Goal: Information Seeking & Learning: Learn about a topic

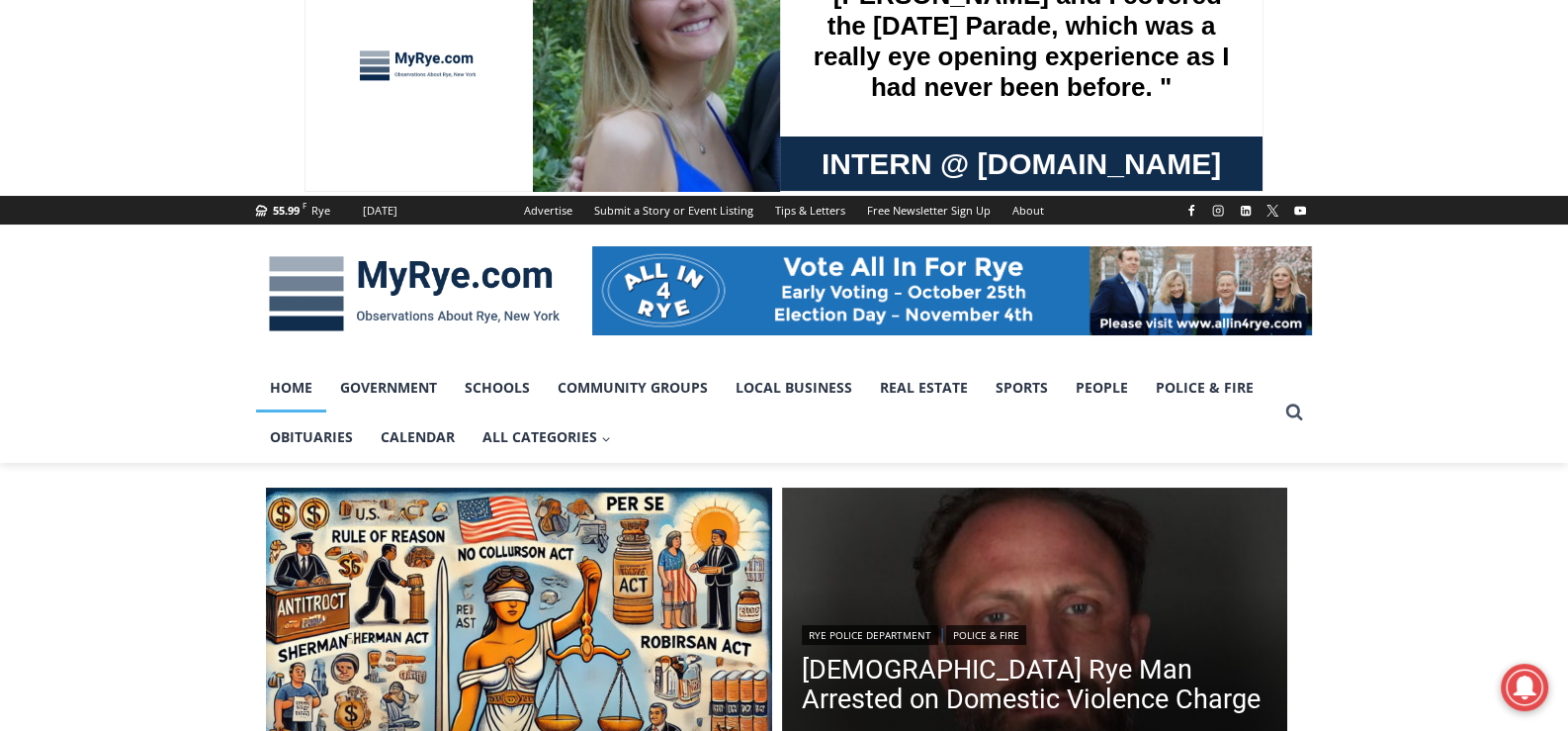
scroll to position [197, 0]
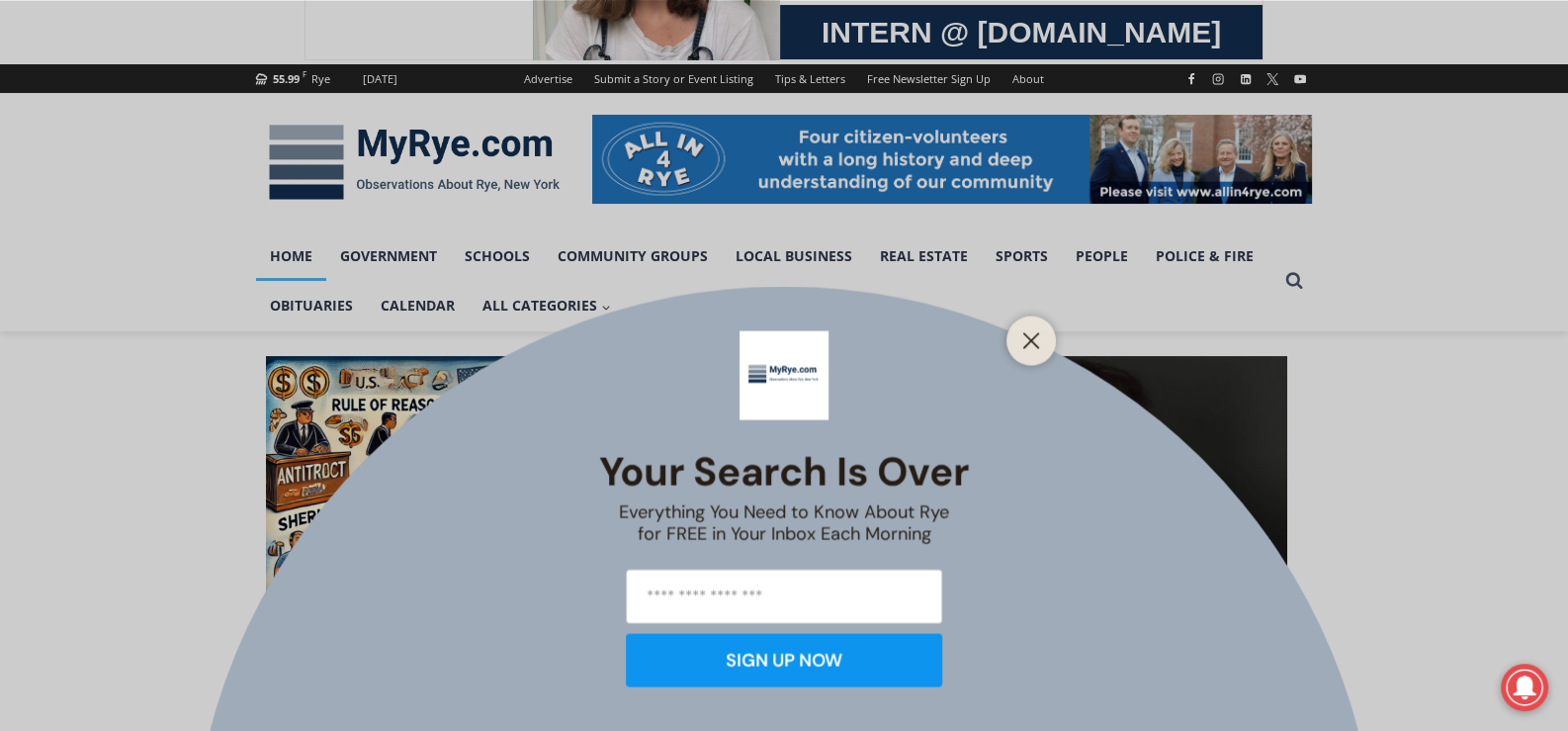
click at [1014, 332] on div at bounding box center [1032, 341] width 50 height 50
click at [1029, 340] on icon "Close" at bounding box center [1032, 341] width 18 height 18
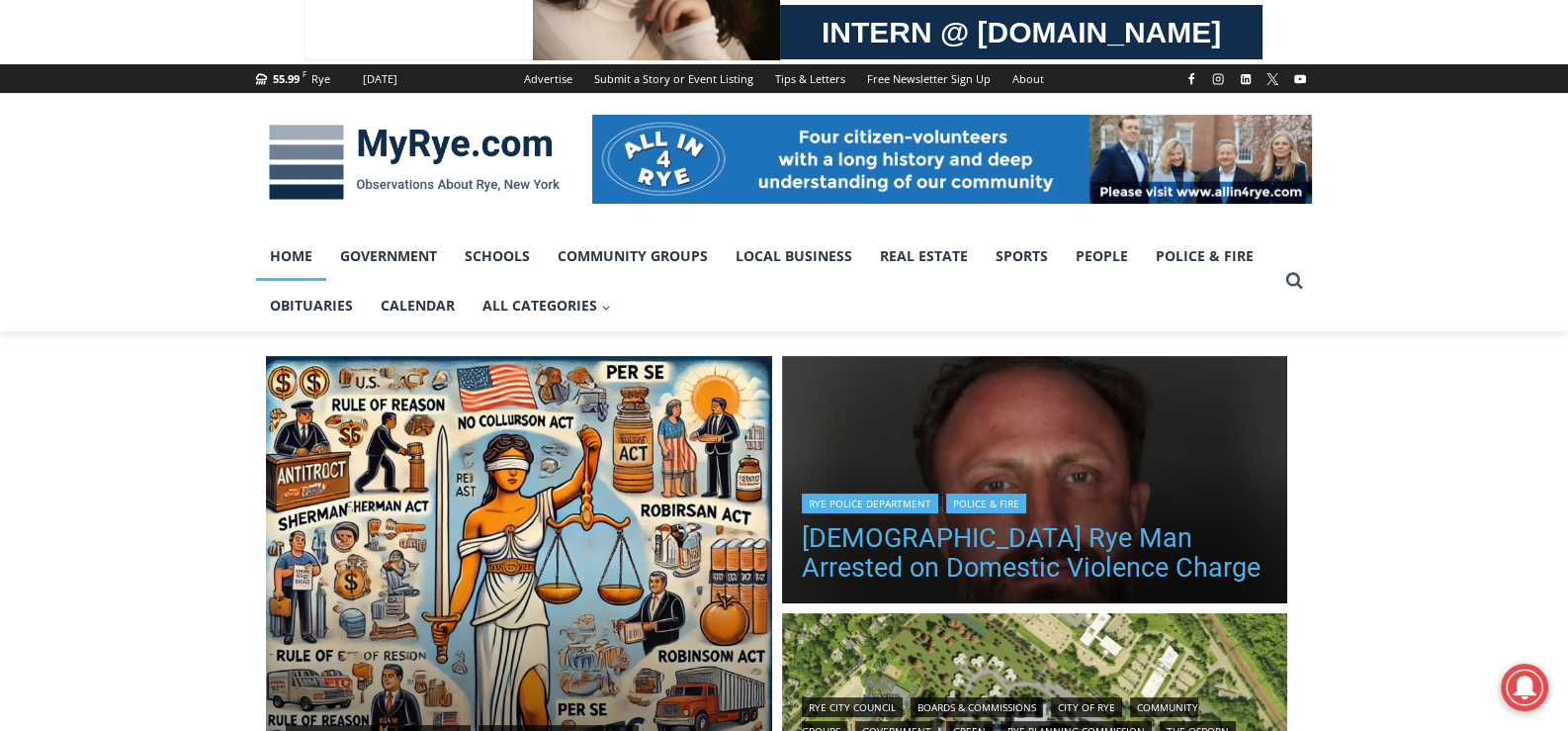
click at [1015, 558] on link "[DEMOGRAPHIC_DATA] Rye Man Arrested on Domestic Violence Charge" at bounding box center [1036, 553] width 467 height 60
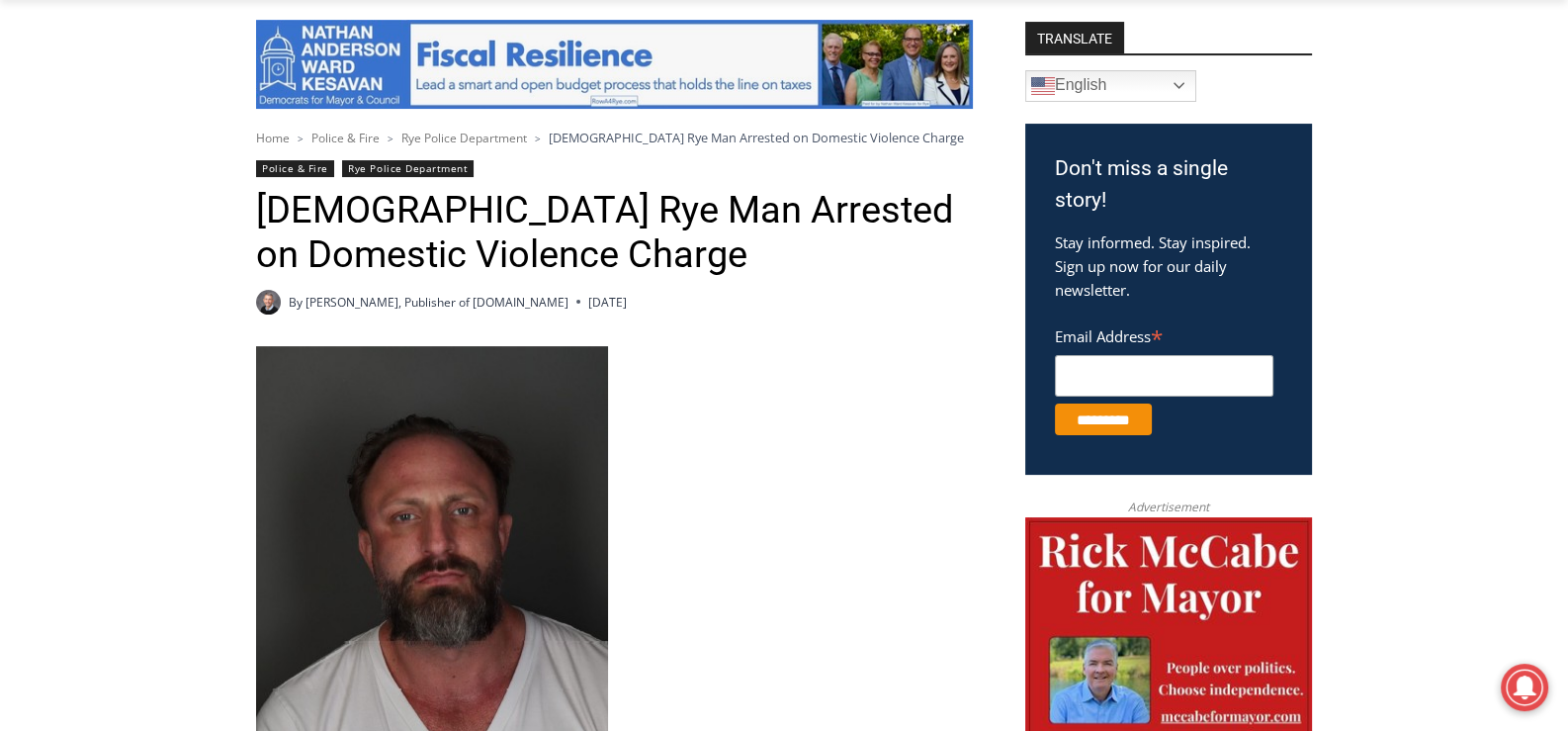
scroll to position [197, 0]
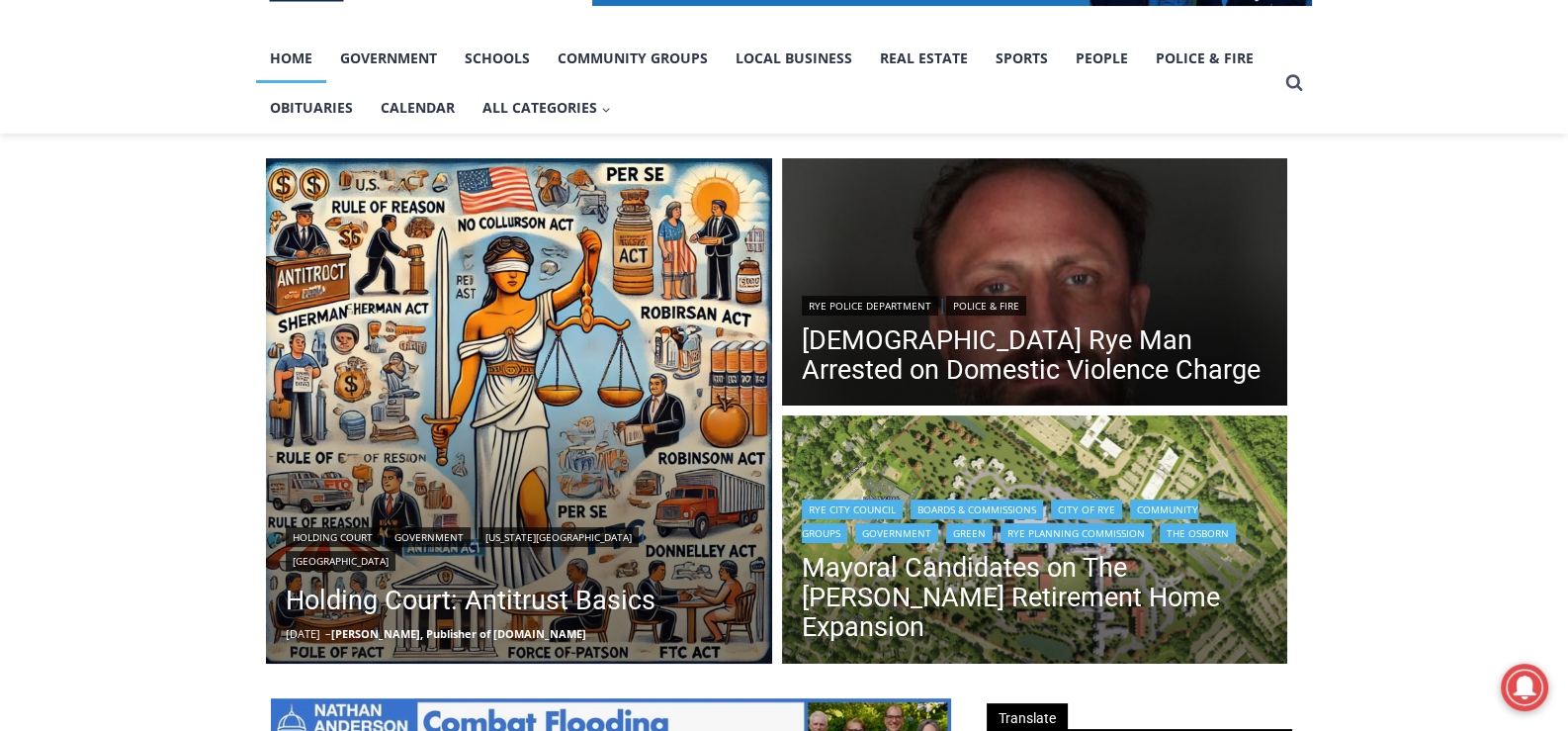
scroll to position [297, 0]
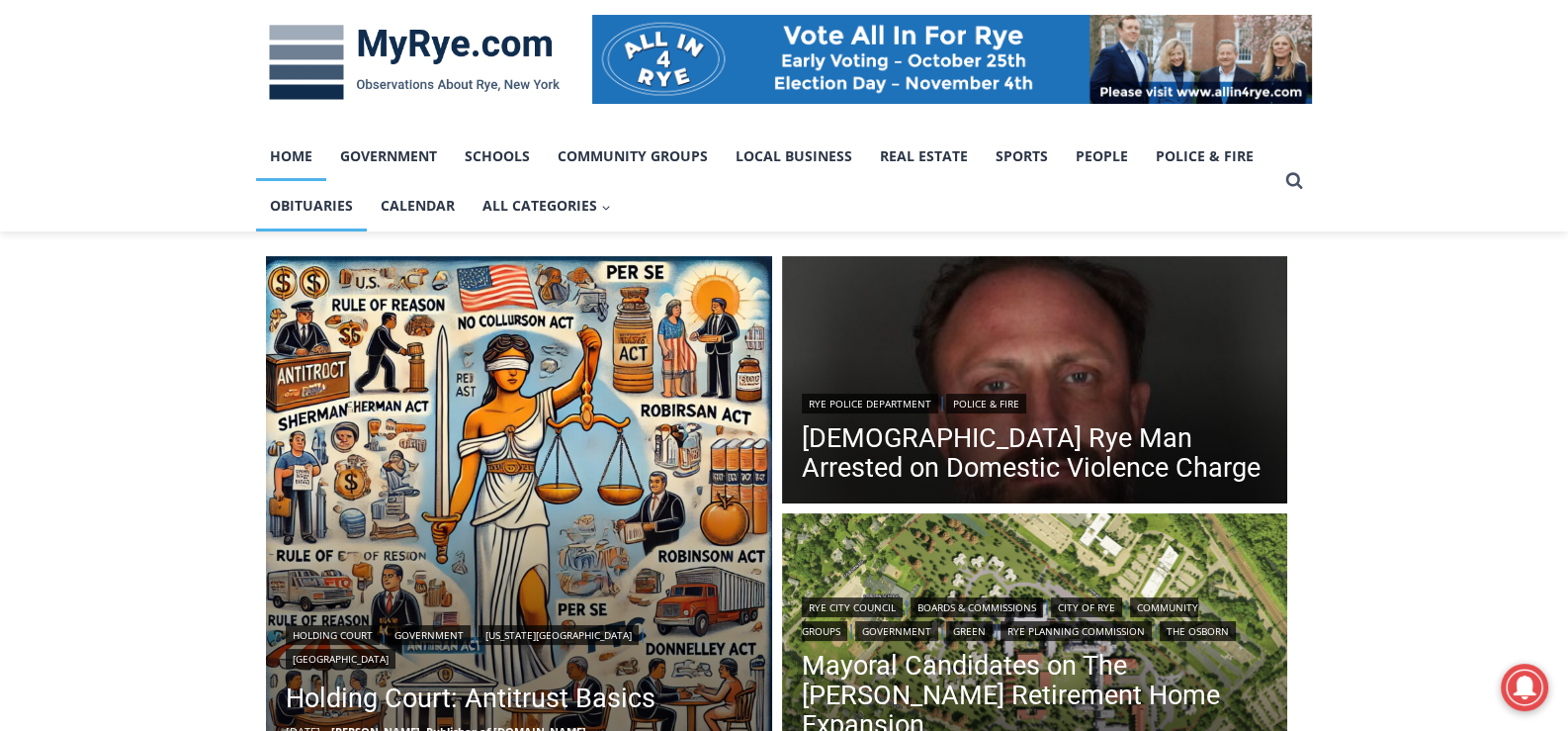
click at [317, 206] on link "Obituaries" at bounding box center [312, 206] width 111 height 50
